Goal: Task Accomplishment & Management: Manage account settings

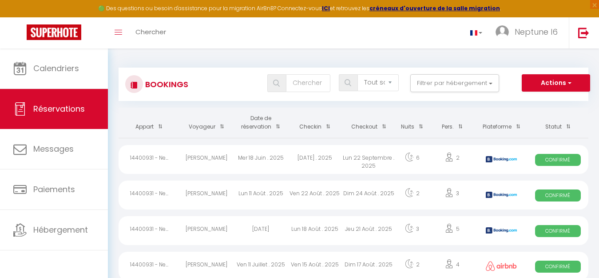
select select "not_cancelled"
select select
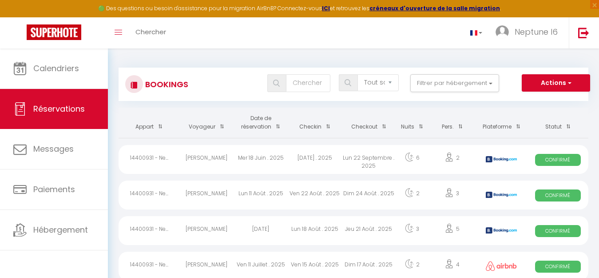
select select
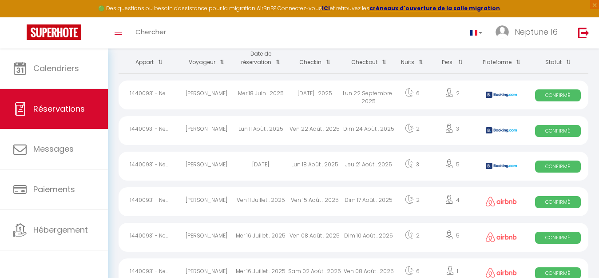
click at [500, 204] on img at bounding box center [501, 201] width 31 height 10
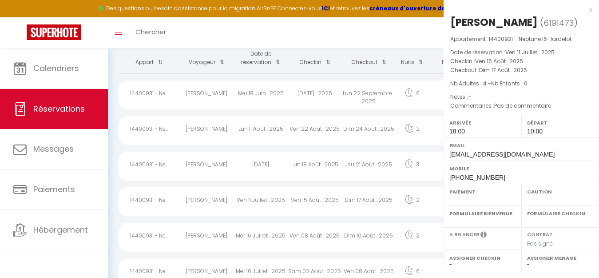
select select "OK"
select select "1"
select select "0"
select select "1"
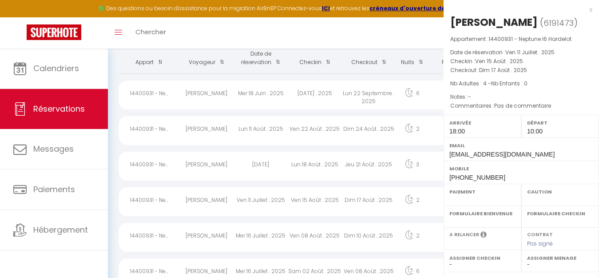
select select
click at [500, 196] on label "Paiement" at bounding box center [483, 191] width 66 height 9
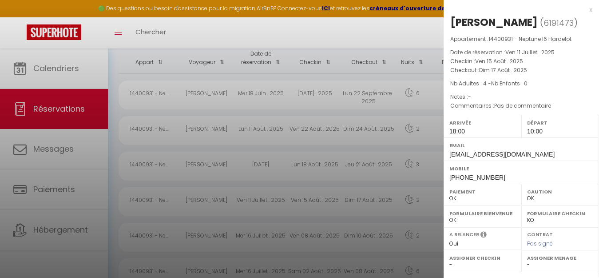
click at [319, 126] on div at bounding box center [299, 139] width 599 height 278
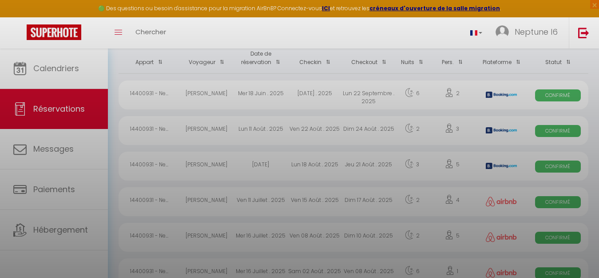
click at [319, 126] on div at bounding box center [299, 139] width 599 height 278
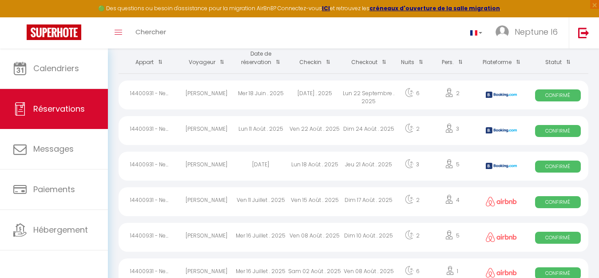
click at [371, 128] on div "Dim 24 Août . 2025" at bounding box center [369, 130] width 54 height 29
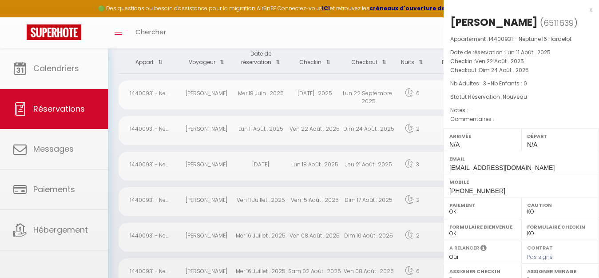
click at [371, 128] on div at bounding box center [299, 139] width 599 height 278
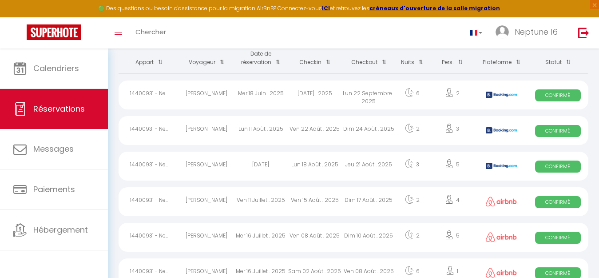
click at [371, 128] on body "🟢 Des questions ou besoin d'assistance pour la migration AirBnB? Connectez-vous…" at bounding box center [299, 161] width 599 height 355
click at [371, 128] on div "Dim 24 Août . 2025" at bounding box center [369, 130] width 54 height 29
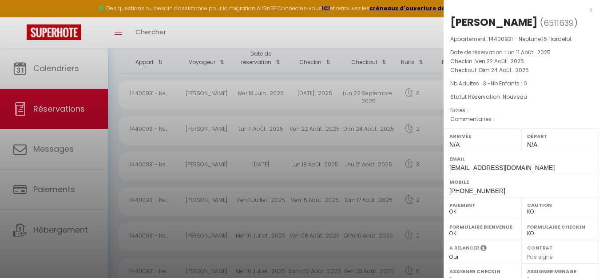
click at [270, 164] on div at bounding box center [299, 139] width 599 height 278
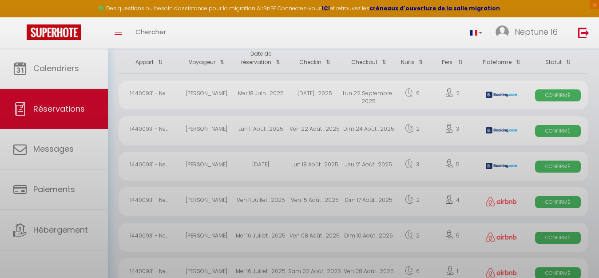
click at [270, 164] on div at bounding box center [299, 139] width 599 height 278
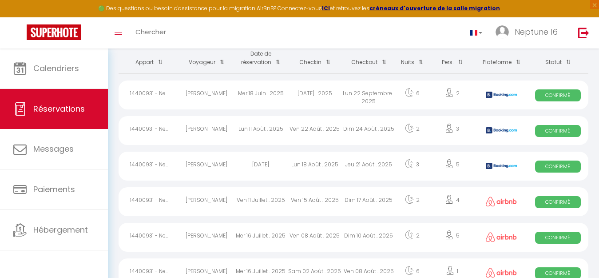
click at [270, 164] on div "[DATE]" at bounding box center [261, 166] width 54 height 29
click at [0, 0] on div at bounding box center [0, 0] width 0 height 0
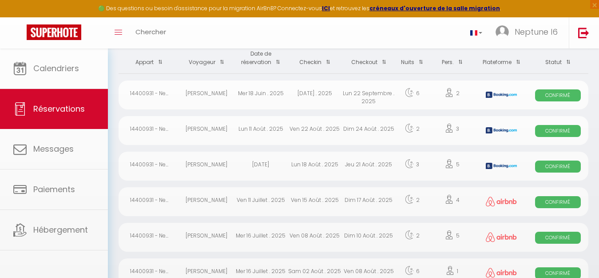
click at [270, 164] on div "[DATE]" at bounding box center [261, 166] width 54 height 29
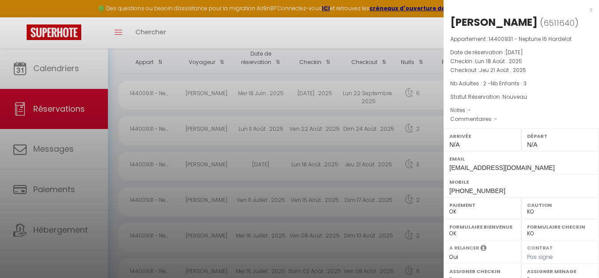
click at [233, 196] on div at bounding box center [299, 139] width 599 height 278
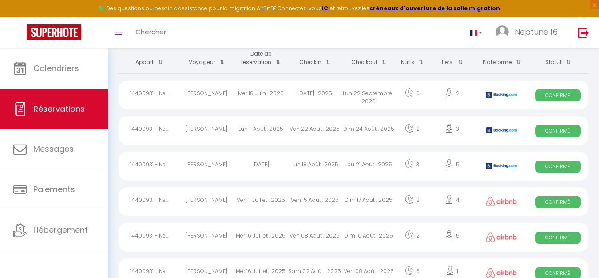
click at [234, 199] on div "Ven 11 Juillet . 2025" at bounding box center [261, 201] width 54 height 29
select select "OK"
select select "1"
click at [0, 0] on div at bounding box center [0, 0] width 0 height 0
click at [234, 199] on div "Ven 11 Juillet . 2025" at bounding box center [261, 201] width 54 height 29
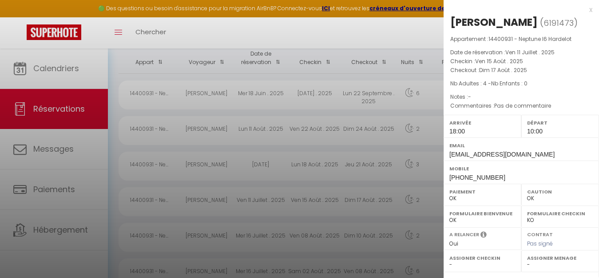
click at [201, 236] on div at bounding box center [299, 139] width 599 height 278
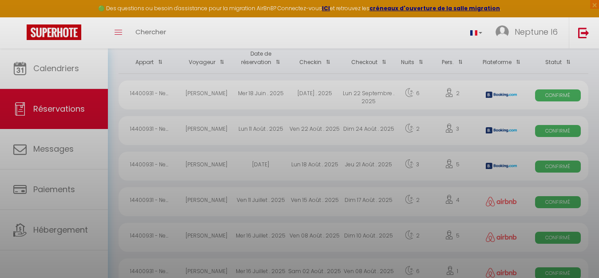
click at [201, 236] on div at bounding box center [299, 139] width 599 height 278
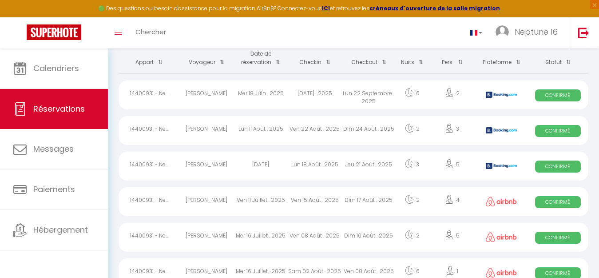
click at [215, 236] on div "[PERSON_NAME]" at bounding box center [207, 237] width 54 height 29
click at [0, 0] on div at bounding box center [0, 0] width 0 height 0
click at [215, 236] on div "[PERSON_NAME]" at bounding box center [207, 237] width 54 height 29
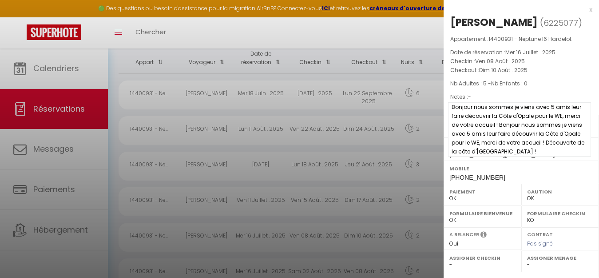
click at [554, 119] on span "Bonjour nous sommes je viens avec 5 amis leur faire découvrir la Côte d'Opale p…" at bounding box center [519, 129] width 143 height 54
click at [548, 127] on span "Bonjour nous sommes je viens avec 5 amis leur faire découvrir la Côte d'Opale p…" at bounding box center [519, 129] width 143 height 54
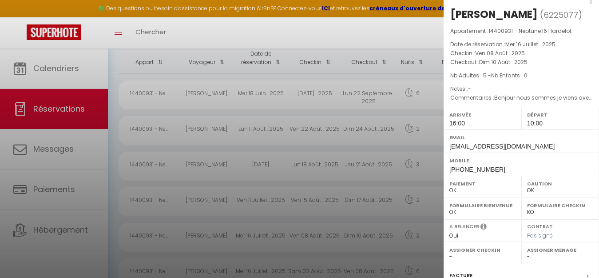
scroll to position [11, 0]
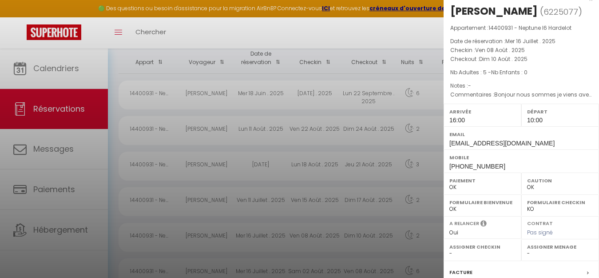
click at [224, 268] on div at bounding box center [299, 139] width 599 height 278
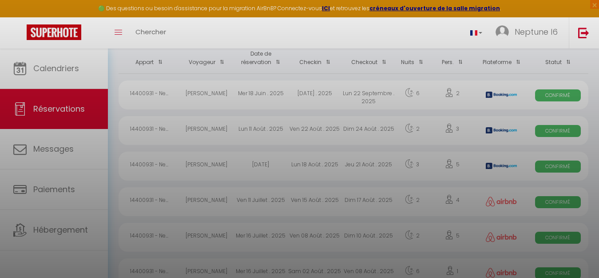
click at [224, 268] on div at bounding box center [299, 139] width 599 height 278
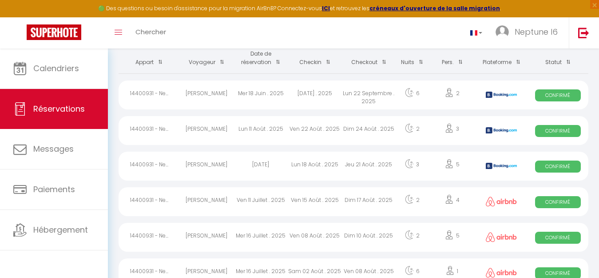
click at [220, 269] on div "[PERSON_NAME]" at bounding box center [207, 272] width 54 height 29
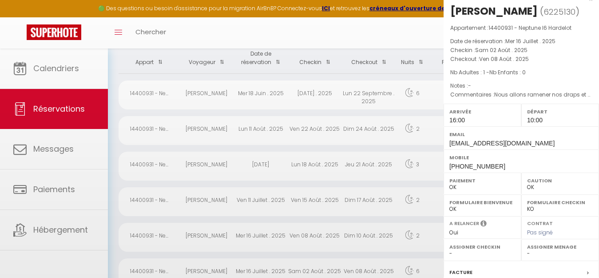
click at [220, 269] on div at bounding box center [299, 139] width 599 height 278
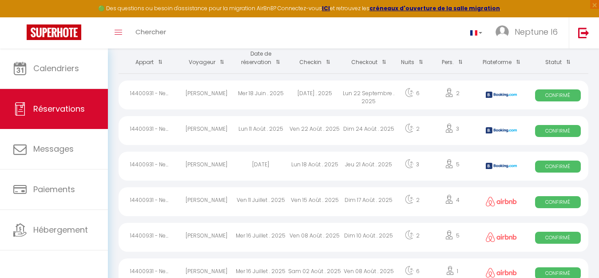
click at [336, 272] on div "Sam 02 Août . 2025" at bounding box center [315, 272] width 54 height 29
click at [0, 0] on div at bounding box center [0, 0] width 0 height 0
click at [276, 236] on div "Mer 16 Juillet . 2025" at bounding box center [261, 237] width 54 height 29
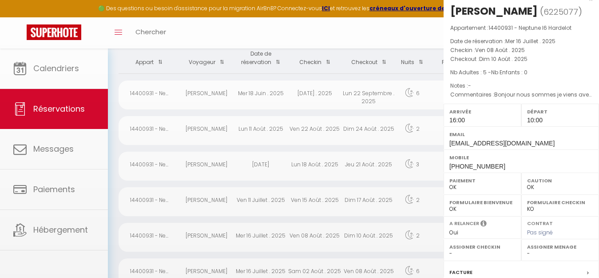
click at [276, 236] on div at bounding box center [299, 139] width 599 height 278
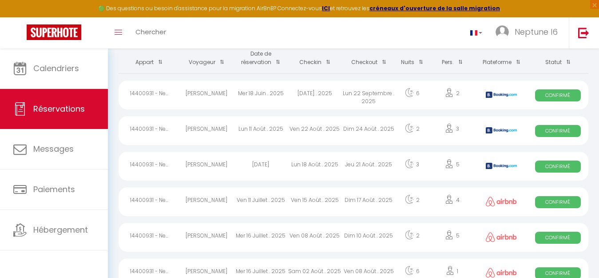
click at [276, 236] on div "Mer 16 Juillet . 2025" at bounding box center [261, 237] width 54 height 29
click at [0, 0] on div at bounding box center [0, 0] width 0 height 0
click at [276, 236] on div at bounding box center [299, 139] width 599 height 278
click at [276, 236] on div "Mer 16 Juillet . 2025" at bounding box center [261, 237] width 54 height 29
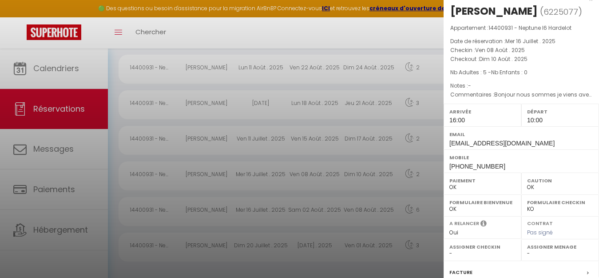
scroll to position [126, 0]
click at [235, 211] on div at bounding box center [299, 139] width 599 height 278
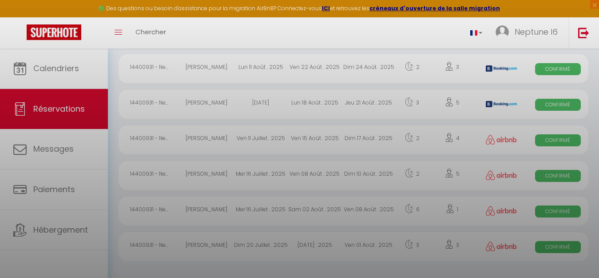
click at [235, 211] on div at bounding box center [299, 139] width 599 height 278
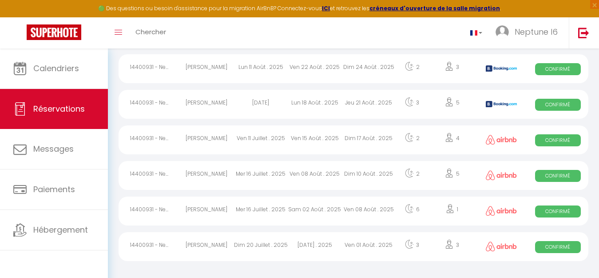
click at [272, 210] on div "Mer 16 Juillet . 2025" at bounding box center [261, 210] width 54 height 29
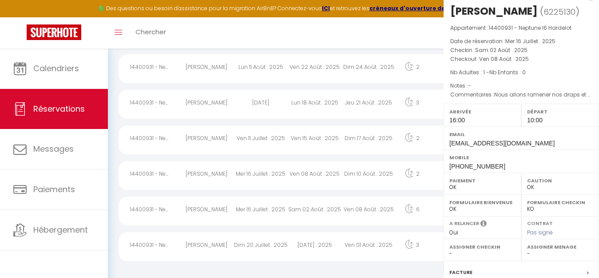
click at [272, 210] on div at bounding box center [299, 139] width 599 height 278
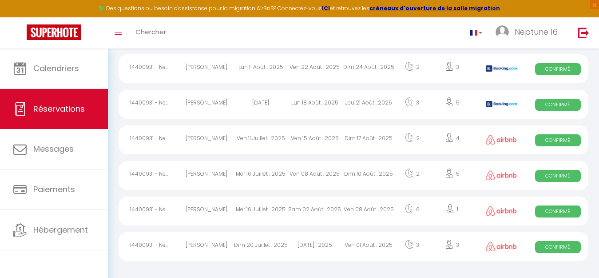
click at [272, 210] on div "Mer 16 Juillet . 2025" at bounding box center [261, 210] width 54 height 29
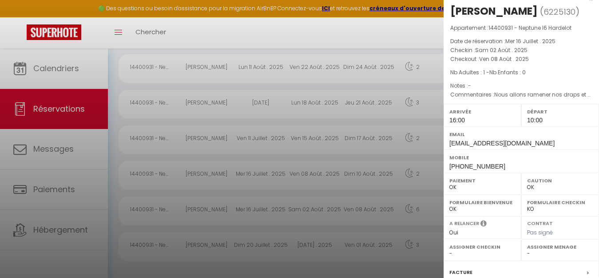
click at [323, 210] on div at bounding box center [299, 139] width 599 height 278
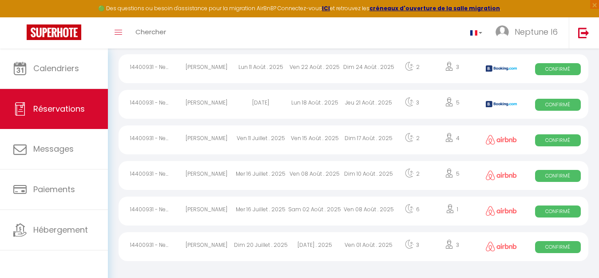
click at [336, 242] on div "[DATE] . 2025" at bounding box center [315, 246] width 54 height 29
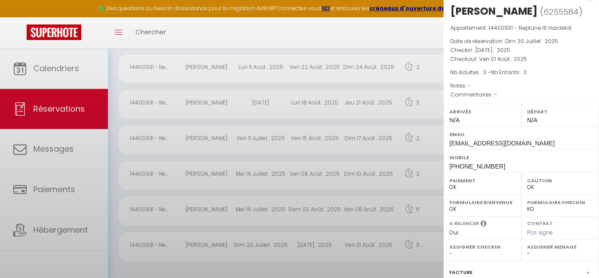
click at [336, 242] on div at bounding box center [299, 139] width 599 height 278
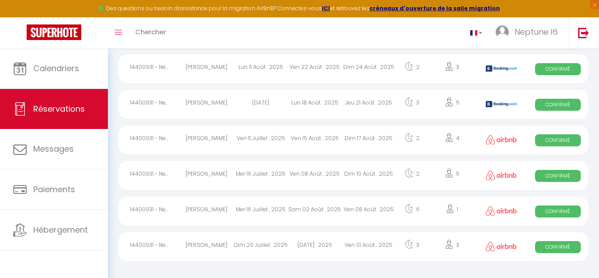
click at [343, 245] on div "Ven 01 Août . 2025" at bounding box center [369, 246] width 54 height 29
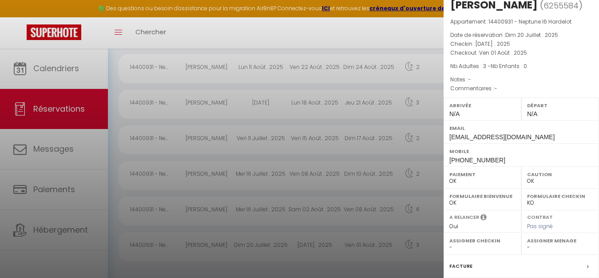
scroll to position [18, 0]
click at [214, 108] on div at bounding box center [299, 139] width 599 height 278
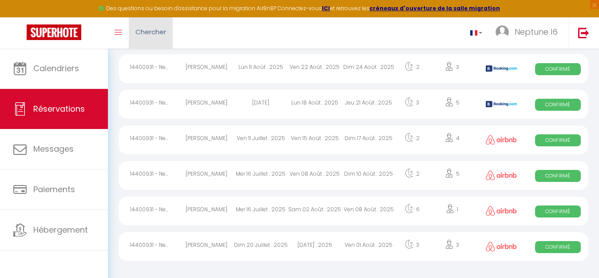
click at [148, 32] on span "Chercher" at bounding box center [151, 31] width 31 height 9
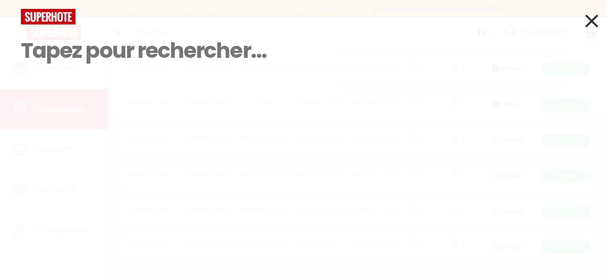
click at [78, 95] on div "Résultat de la recherche Id Appart Voyageur Checkin Checkout Nuits Pers. Platef…" at bounding box center [303, 67] width 579 height 116
click at [58, 105] on div "Résultat de la recherche Id Appart Voyageur Checkin Checkout Nuits Pers. Platef…" at bounding box center [303, 67] width 579 height 116
click at [164, 79] on div "Résultat de la recherche Id Appart Voyageur Checkin Checkout Nuits Pers. Platef…" at bounding box center [303, 67] width 579 height 116
click at [283, 60] on input at bounding box center [303, 50] width 565 height 52
click at [45, 20] on img at bounding box center [48, 17] width 55 height 16
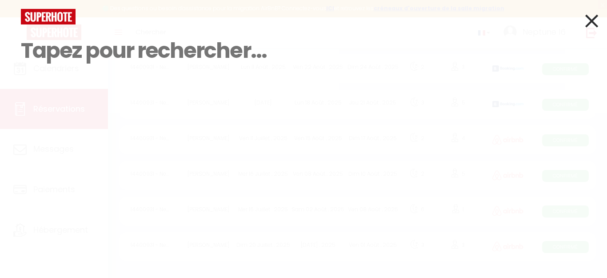
click at [51, 98] on div "Résultat de la recherche Id Appart Voyageur Checkin Checkout Nuits Pers. Platef…" at bounding box center [303, 67] width 579 height 116
click at [125, 26] on input at bounding box center [303, 50] width 565 height 52
click at [272, 50] on input at bounding box center [303, 50] width 565 height 52
click at [592, 26] on icon at bounding box center [591, 21] width 13 height 22
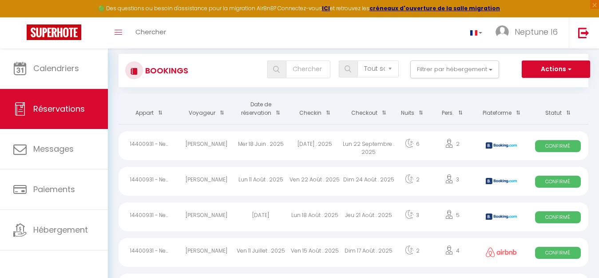
scroll to position [0, 0]
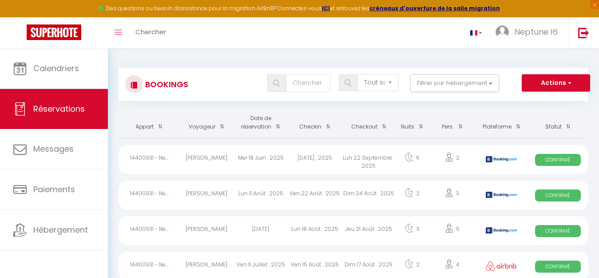
click at [353, 83] on span at bounding box center [348, 82] width 19 height 17
click at [380, 85] on select "Tous les statuts Annulé Confirmé Non Confirmé Tout sauf annulé No Show Request" at bounding box center [378, 82] width 41 height 17
click at [296, 86] on input "text" at bounding box center [308, 83] width 44 height 18
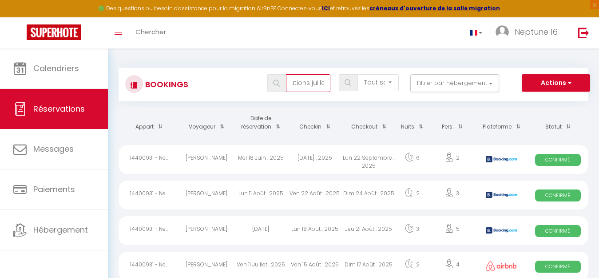
scroll to position [0, 15]
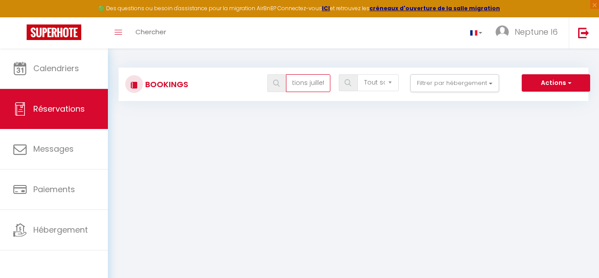
type input "locations juillet"
click at [277, 82] on img at bounding box center [276, 83] width 7 height 7
click at [560, 80] on button "Actions" at bounding box center [556, 83] width 68 height 18
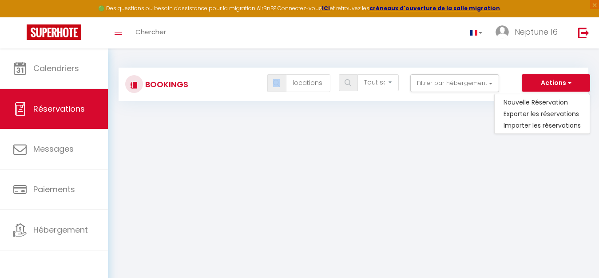
drag, startPoint x: 288, startPoint y: 161, endPoint x: 232, endPoint y: 104, distance: 79.8
click at [223, 132] on body "🟢 Des questions ou besoin d'assistance pour la migration AirBnB? Connectez-vous…" at bounding box center [299, 187] width 599 height 278
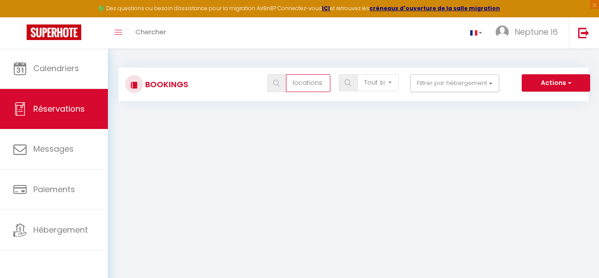
click at [306, 85] on input "locations juillet" at bounding box center [308, 83] width 44 height 18
click at [312, 84] on input "locations juillet" at bounding box center [308, 83] width 44 height 18
click at [385, 79] on select "Tous les statuts Annulé Confirmé Non Confirmé Tout sauf annulé No Show Request" at bounding box center [378, 82] width 41 height 17
click at [308, 83] on input "locations juillet" at bounding box center [308, 83] width 44 height 18
click at [328, 83] on input "locations juillet" at bounding box center [308, 83] width 44 height 18
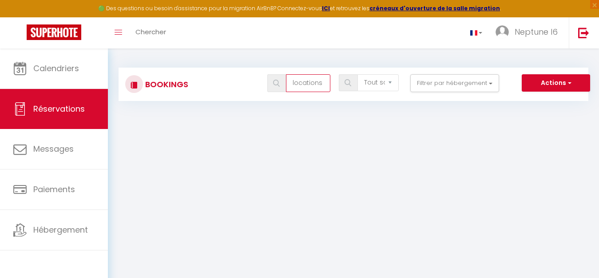
click at [328, 83] on input "locations juillet" at bounding box center [308, 83] width 44 height 18
click at [275, 87] on img at bounding box center [276, 83] width 7 height 7
click at [130, 88] on div at bounding box center [134, 84] width 18 height 18
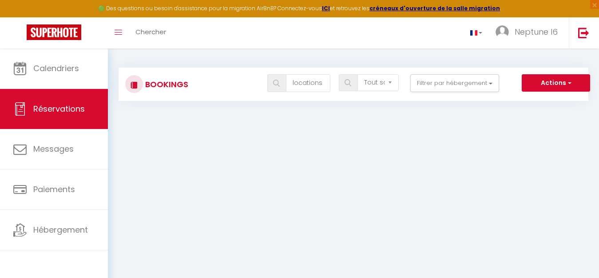
click at [140, 88] on div at bounding box center [134, 84] width 18 height 18
click at [275, 83] on img at bounding box center [276, 83] width 7 height 7
click at [141, 28] on span "Chercher" at bounding box center [151, 31] width 31 height 9
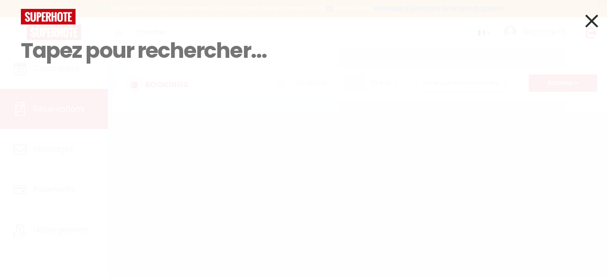
click at [270, 54] on input at bounding box center [303, 50] width 565 height 52
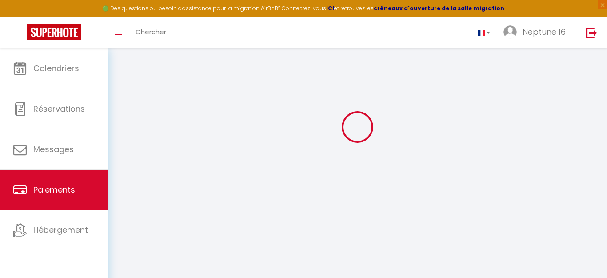
scroll to position [48, 0]
select select "2"
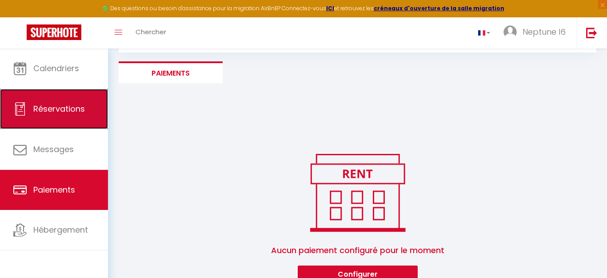
click at [37, 115] on link "Réservations" at bounding box center [54, 109] width 108 height 40
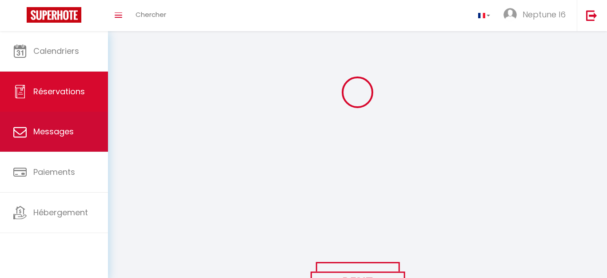
click at [37, 115] on link "Messages" at bounding box center [54, 132] width 108 height 40
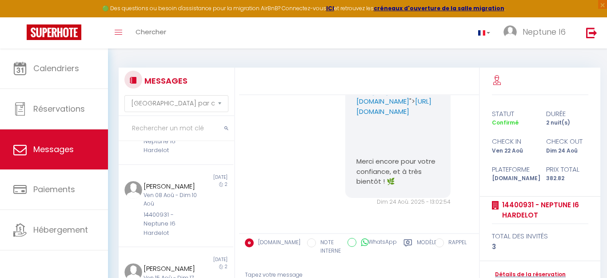
scroll to position [400, 0]
click at [307, 270] on div "Tapez votre message" at bounding box center [359, 275] width 228 height 22
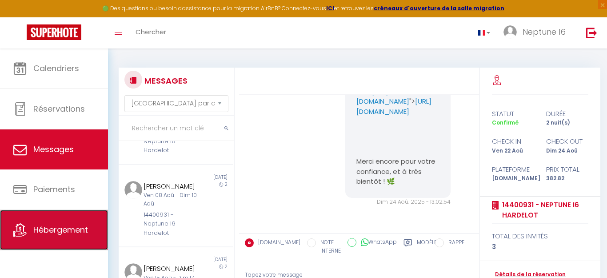
click at [69, 226] on span "Hébergement" at bounding box center [60, 229] width 55 height 11
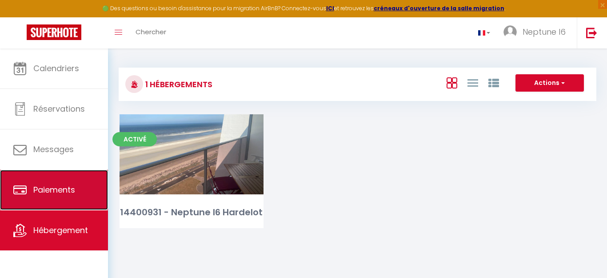
click at [74, 184] on link "Paiements" at bounding box center [54, 190] width 108 height 40
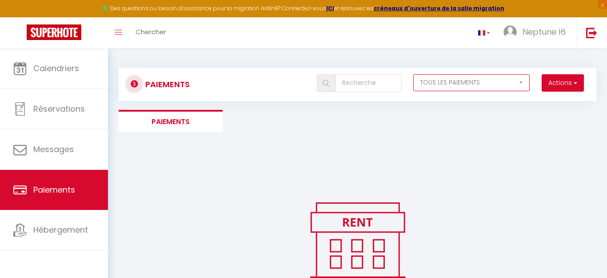
click at [441, 82] on select "EN ATTENTE PAYÉ TOUS LES PAIEMENTS" at bounding box center [471, 82] width 117 height 17
select select "0"
click at [413, 74] on select "EN ATTENTE PAYÉ TOUS LES PAIEMENTS" at bounding box center [471, 82] width 117 height 17
click at [520, 83] on select "EN ATTENTE PAYÉ TOUS LES PAIEMENTS" at bounding box center [471, 82] width 117 height 17
click at [426, 81] on select "EN ATTENTE PAYÉ TOUS LES PAIEMENTS" at bounding box center [471, 82] width 117 height 17
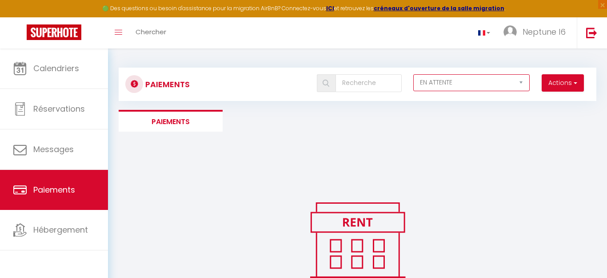
click at [426, 81] on select "EN ATTENTE PAYÉ TOUS LES PAIEMENTS" at bounding box center [471, 82] width 117 height 17
click at [321, 79] on span at bounding box center [326, 83] width 19 height 18
click at [552, 76] on button "Actions" at bounding box center [563, 83] width 42 height 18
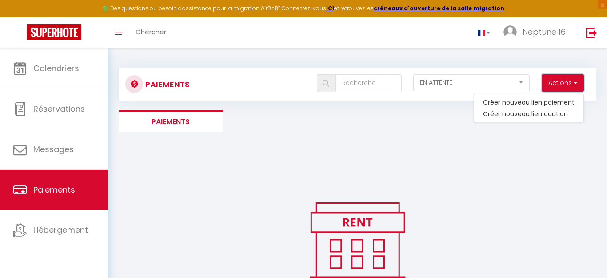
click at [563, 83] on button "Actions" at bounding box center [563, 83] width 42 height 18
click at [160, 117] on li "Paiements" at bounding box center [171, 121] width 104 height 22
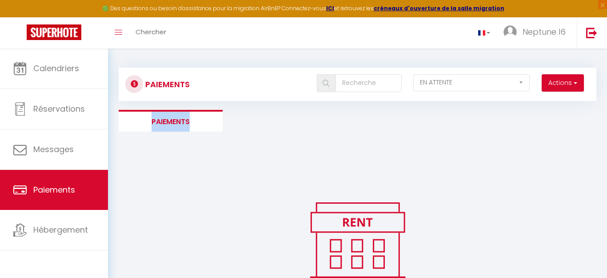
click at [160, 117] on li "Paiements" at bounding box center [171, 121] width 104 height 22
click at [335, 83] on input "text" at bounding box center [368, 83] width 66 height 18
type input "aout"
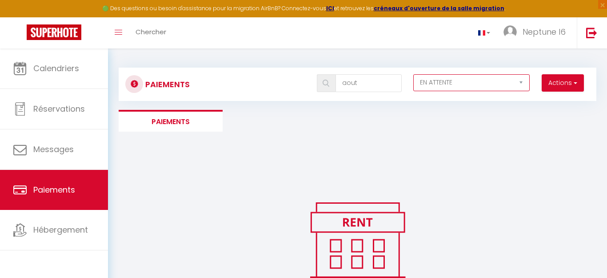
click at [438, 81] on select "EN ATTENTE PAYÉ TOUS LES PAIEMENTS" at bounding box center [471, 82] width 117 height 17
click at [413, 74] on select "EN ATTENTE PAYÉ TOUS LES PAIEMENTS" at bounding box center [471, 82] width 117 height 17
click at [575, 81] on span "button" at bounding box center [574, 82] width 5 height 9
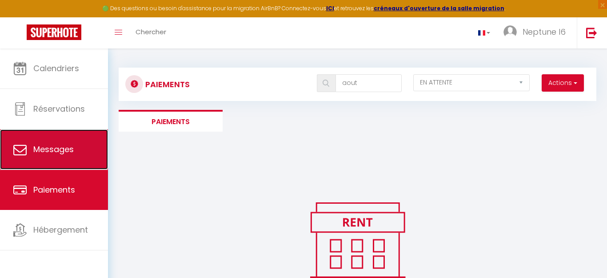
click at [64, 148] on span "Messages" at bounding box center [53, 149] width 40 height 11
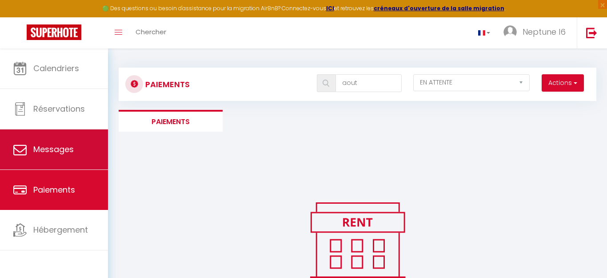
select select "message"
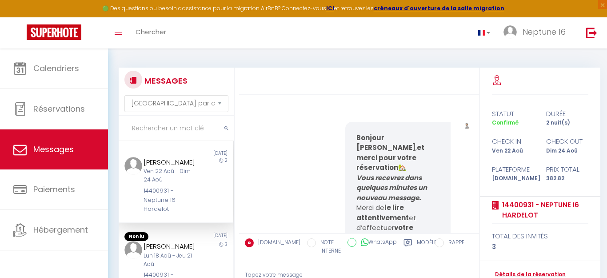
scroll to position [4055, 0]
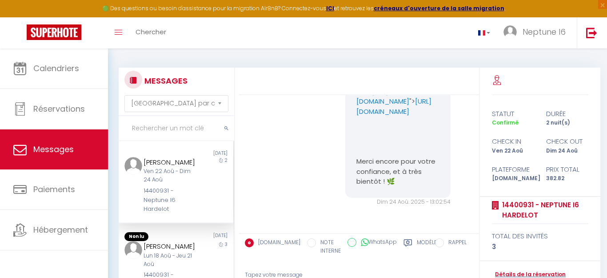
click at [307, 243] on input "NOTE INTERNE" at bounding box center [311, 242] width 9 height 9
radio input "true"
click at [307, 243] on input "NOTE INTERNE" at bounding box center [311, 242] width 9 height 9
click at [247, 240] on input "[DOMAIN_NAME]" at bounding box center [249, 242] width 9 height 9
radio input "true"
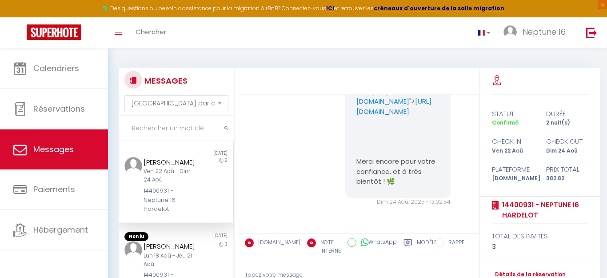
radio input "false"
click at [580, 232] on div "total des invités" at bounding box center [540, 236] width 96 height 11
click at [519, 206] on link "14400931 - Neptune I6 Hardelot" at bounding box center [543, 210] width 89 height 21
select select "3"
select select "2"
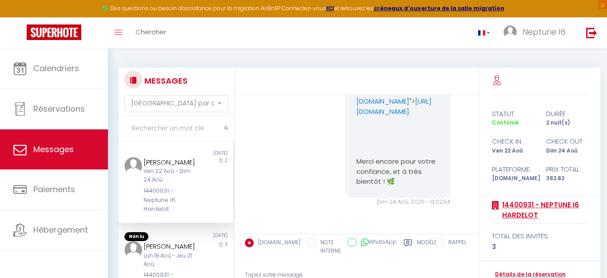
select select "1"
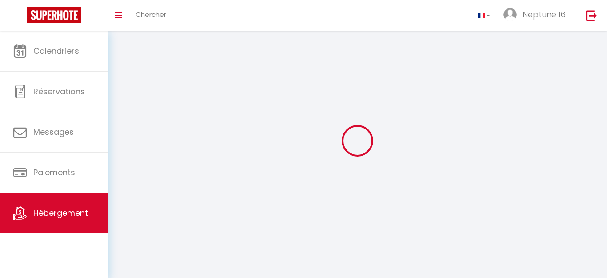
select select
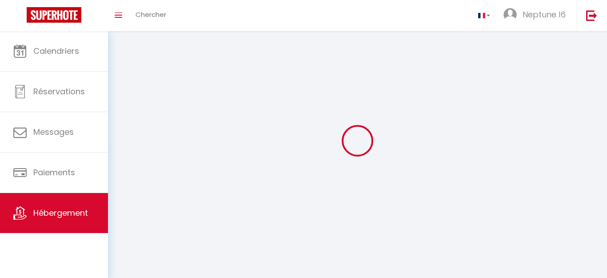
select select
checkbox input "false"
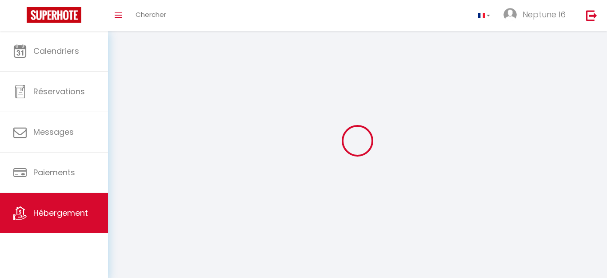
select select
select select "1"
select select "28"
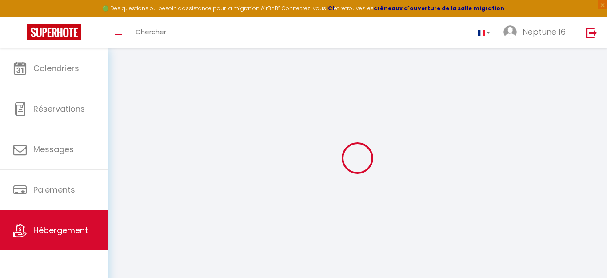
select select
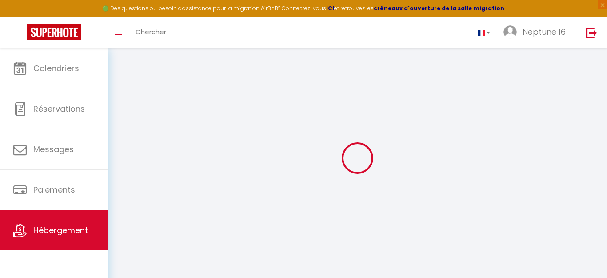
select select
checkbox input "false"
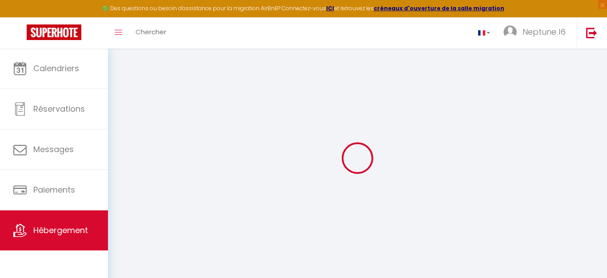
select select
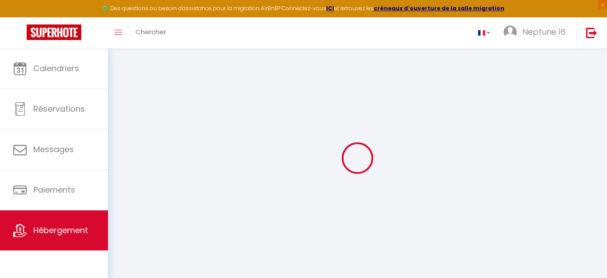
select select
checkbox input "false"
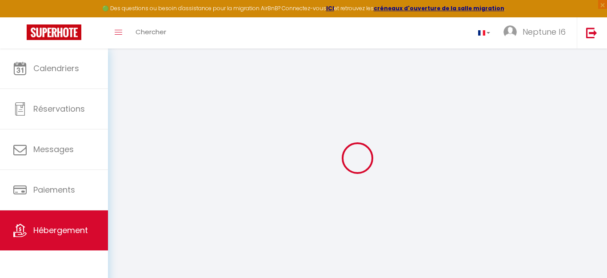
checkbox input "false"
select select
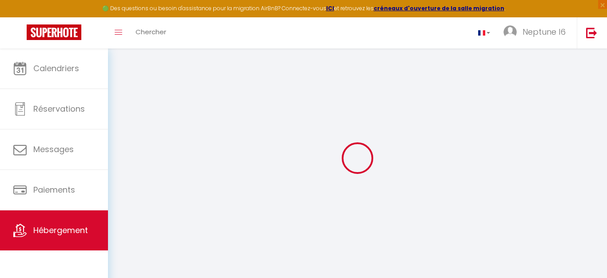
select select
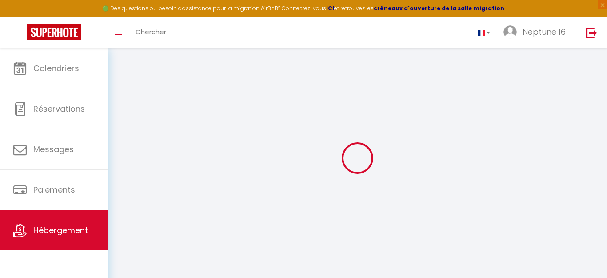
checkbox input "false"
select select
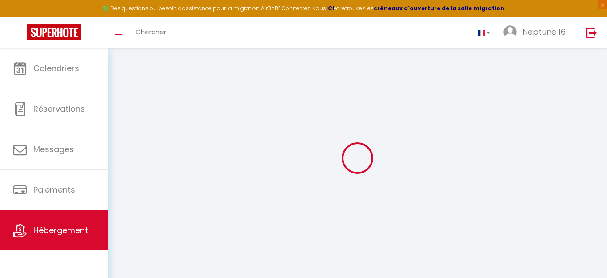
select select
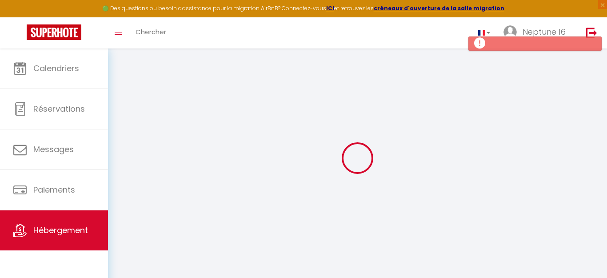
select select
checkbox input "false"
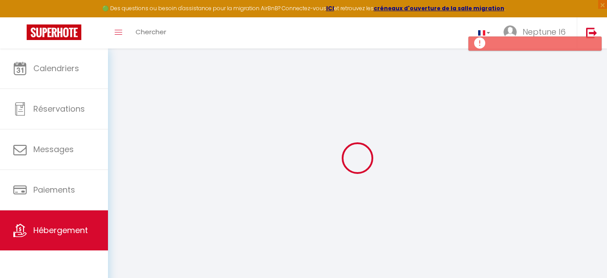
select select
select select "15:00"
select select "23:45"
select select "11:00"
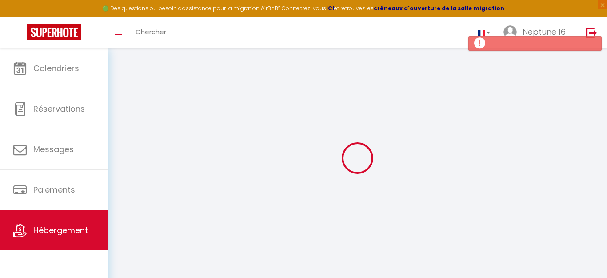
select select "30"
select select "120"
select select
checkbox input "false"
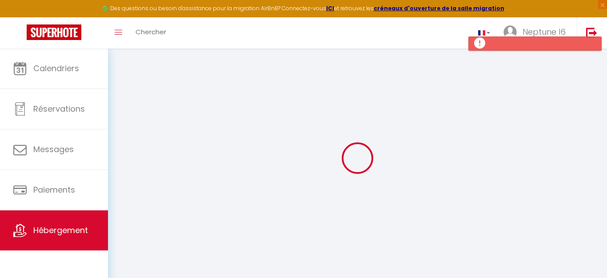
checkbox input "false"
select select
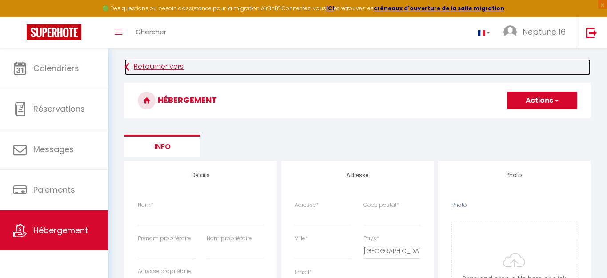
click at [156, 64] on link "Retourner vers" at bounding box center [357, 67] width 466 height 16
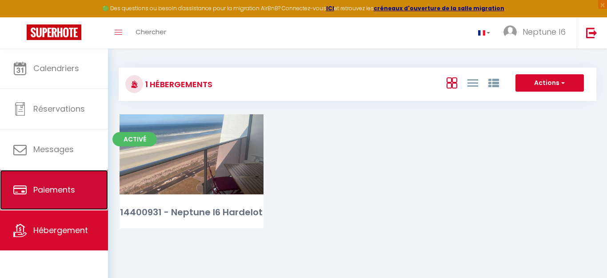
click at [64, 193] on span "Paiements" at bounding box center [54, 189] width 42 height 11
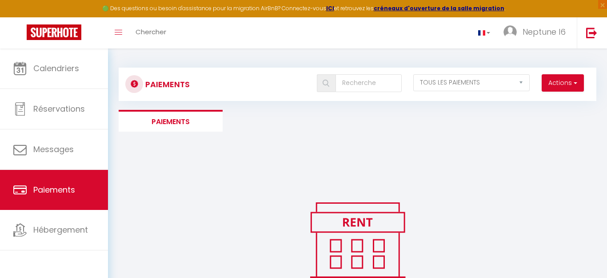
click at [599, 275] on div "Paiements Actions Créer nouveau lien paiement Créer nouveau lien caution EN ATT…" at bounding box center [357, 195] width 499 height 294
click at [453, 81] on select "EN ATTENTE PAYÉ TOUS LES PAIEMENTS" at bounding box center [471, 82] width 117 height 17
select select "1"
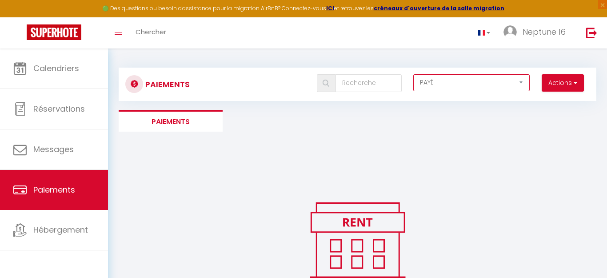
click at [413, 74] on select "EN ATTENTE PAYÉ TOUS LES PAIEMENTS" at bounding box center [471, 82] width 117 height 17
click at [325, 82] on img at bounding box center [326, 83] width 7 height 7
click at [565, 84] on button "Actions" at bounding box center [563, 83] width 42 height 18
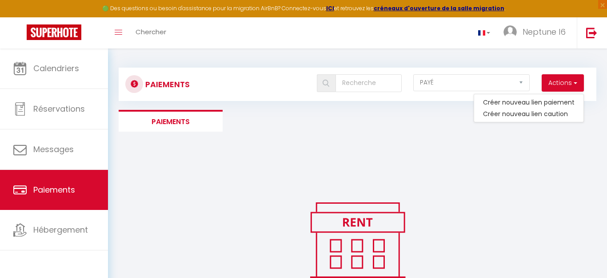
click at [527, 158] on div "Paiements Actions Créer nouveau lien paiement Créer nouveau lien caution EN ATT…" at bounding box center [358, 195] width 478 height 272
